Goal: Use online tool/utility: Utilize a website feature to perform a specific function

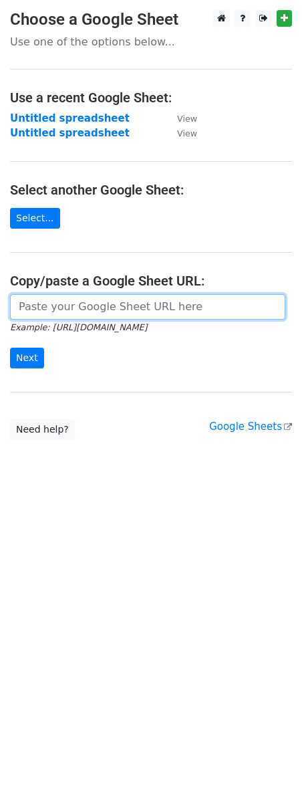
click at [102, 316] on input "url" at bounding box center [148, 306] width 276 height 25
paste input "https://docs.google.com/spreadsheets/d/1HMGMrYjktTYFt7y5rrXew1bgOkDO-8eBT7zLrXZ…"
type input "https://docs.google.com/spreadsheets/d/1HMGMrYjktTYFt7y5rrXew1bgOkDO-8eBT7zLrXZ…"
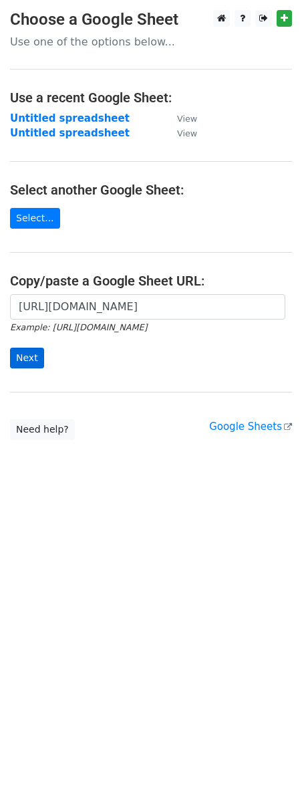
drag, startPoint x: 13, startPoint y: 375, endPoint x: 25, endPoint y: 359, distance: 19.7
click at [13, 374] on div "https://docs.google.com/spreadsheets/d/1HMGMrYjktTYFt7y5rrXew1bgOkDO-8eBT7zLrXZ…" at bounding box center [151, 338] width 302 height 88
click at [25, 358] on input "Next" at bounding box center [27, 358] width 34 height 21
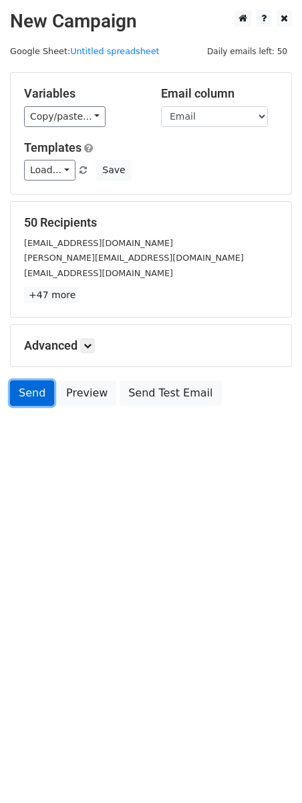
click at [29, 401] on link "Send" at bounding box center [32, 393] width 44 height 25
